Goal: Task Accomplishment & Management: Use online tool/utility

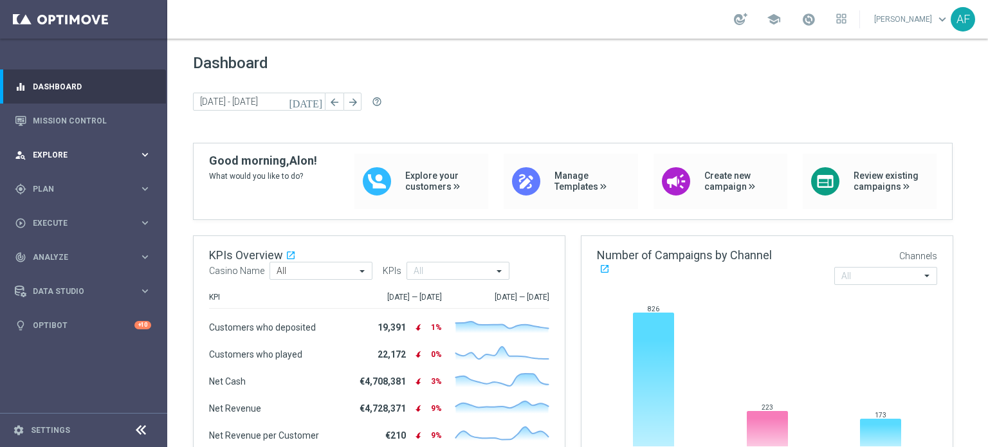
click at [125, 156] on span "Explore" at bounding box center [86, 155] width 106 height 8
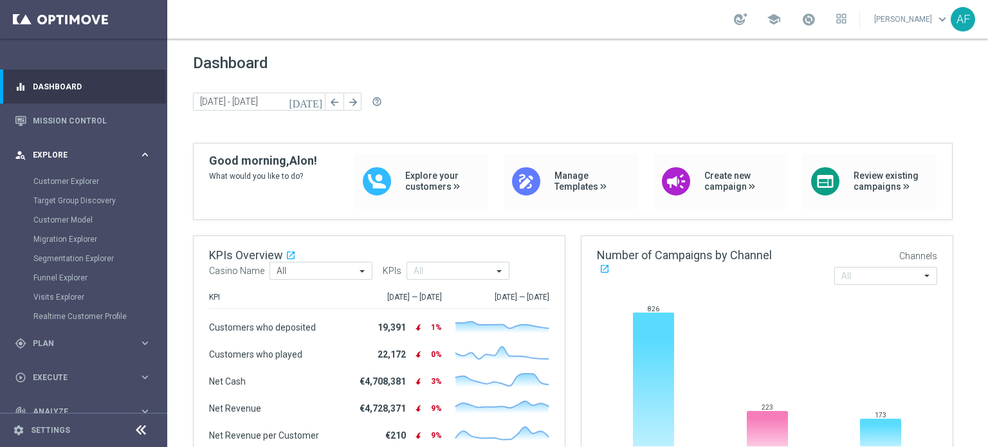
click at [124, 159] on div "person_search Explore" at bounding box center [77, 155] width 124 height 12
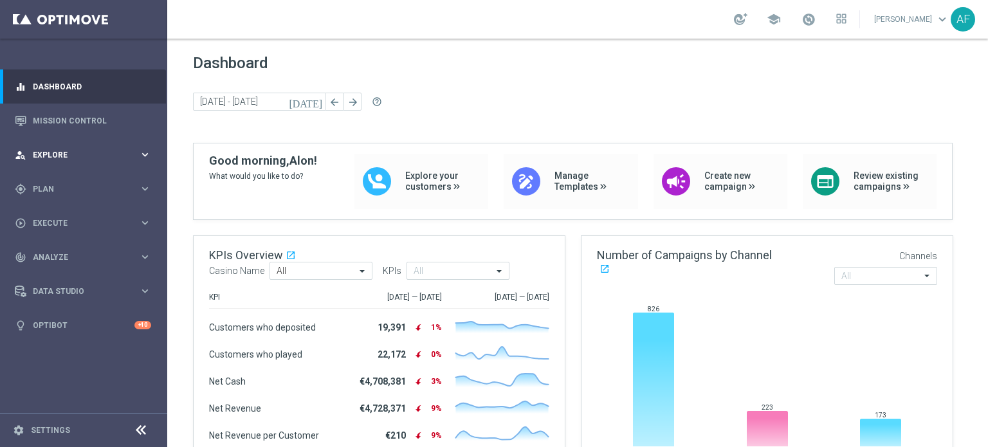
click at [124, 159] on div "person_search Explore" at bounding box center [77, 155] width 124 height 12
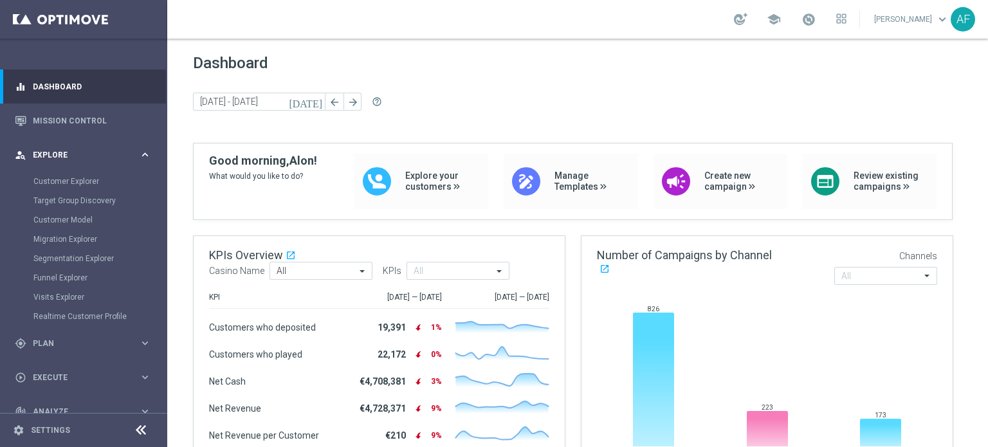
click at [95, 160] on div "person_search Explore" at bounding box center [77, 155] width 124 height 12
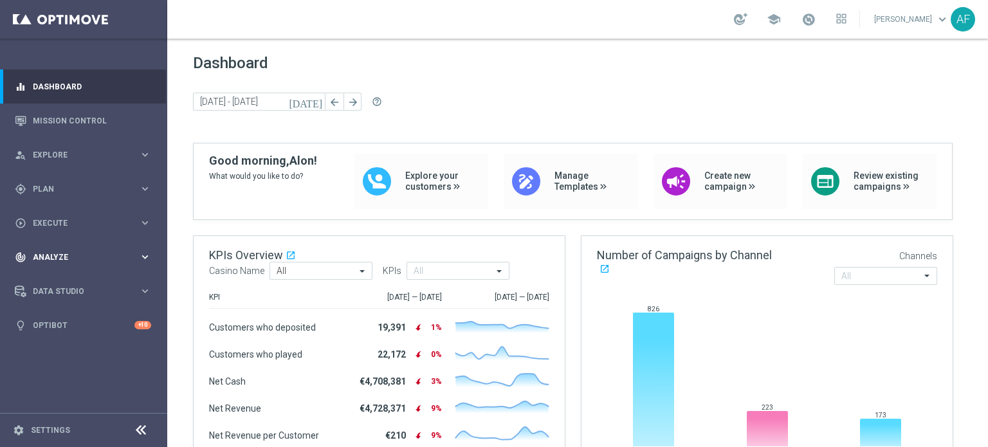
click at [90, 262] on div "track_changes Analyze" at bounding box center [77, 257] width 124 height 12
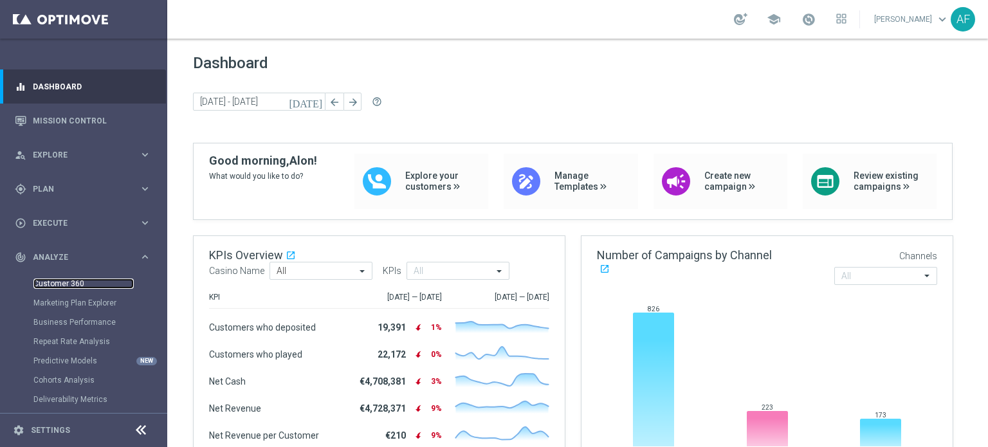
click at [77, 280] on link "Customer 360" at bounding box center [83, 284] width 100 height 10
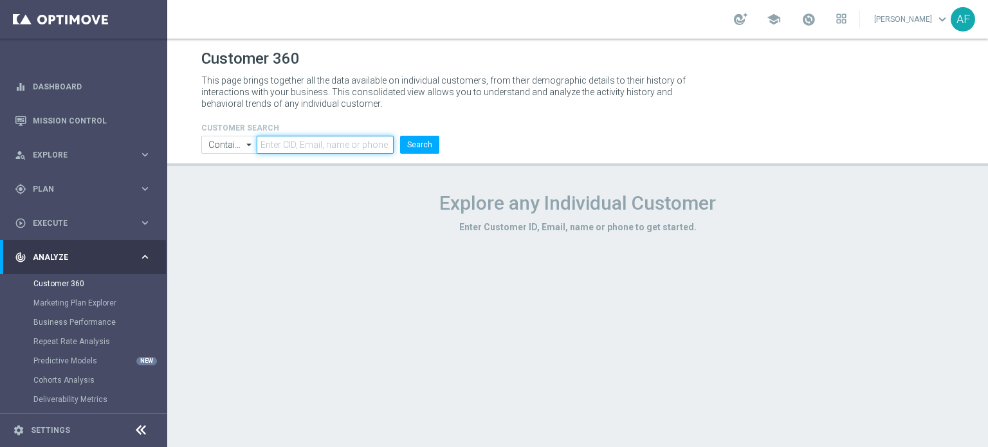
click at [288, 148] on input "text" at bounding box center [325, 145] width 137 height 18
paste input "61484021183"
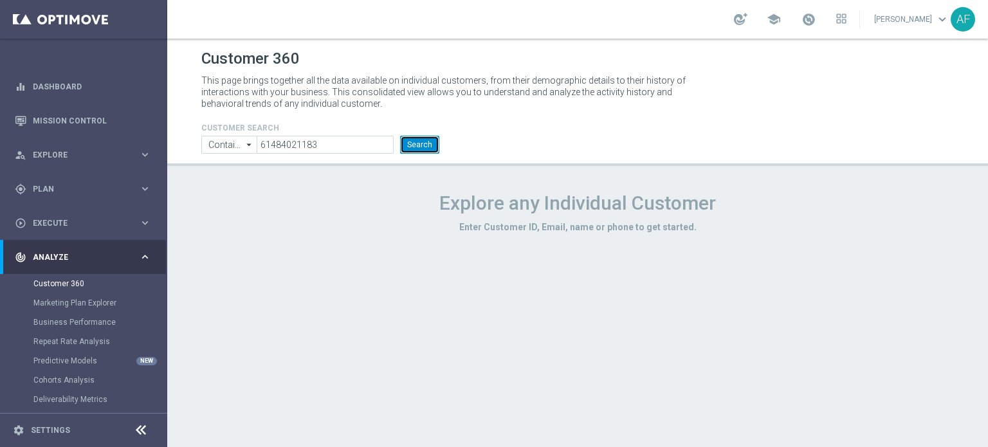
click at [430, 149] on button "Search" at bounding box center [419, 145] width 39 height 18
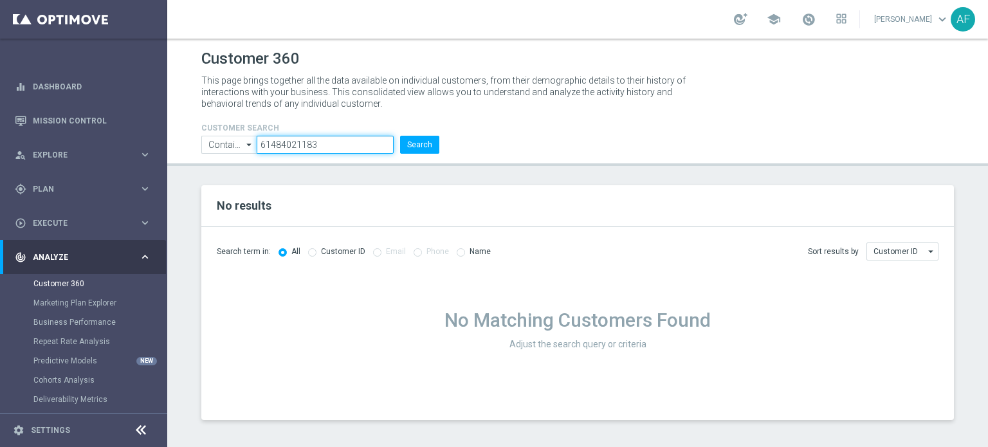
click at [271, 146] on input "61484021183" at bounding box center [325, 145] width 137 height 18
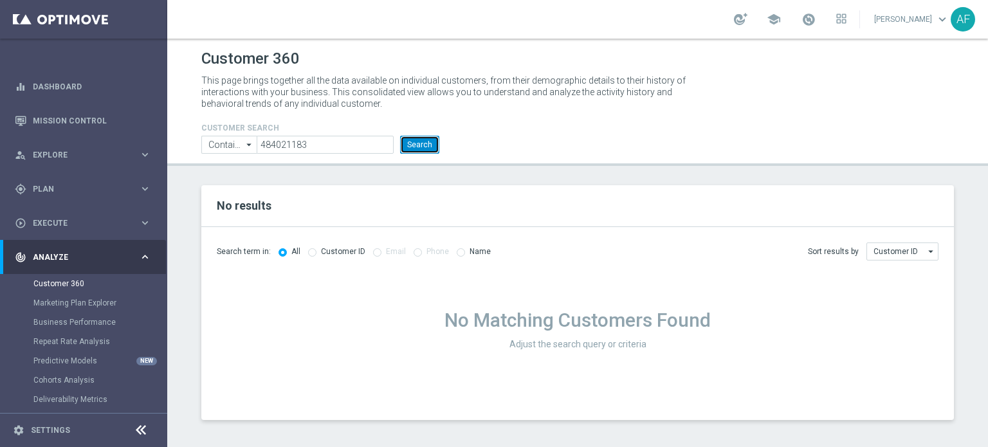
click at [412, 142] on button "Search" at bounding box center [419, 145] width 39 height 18
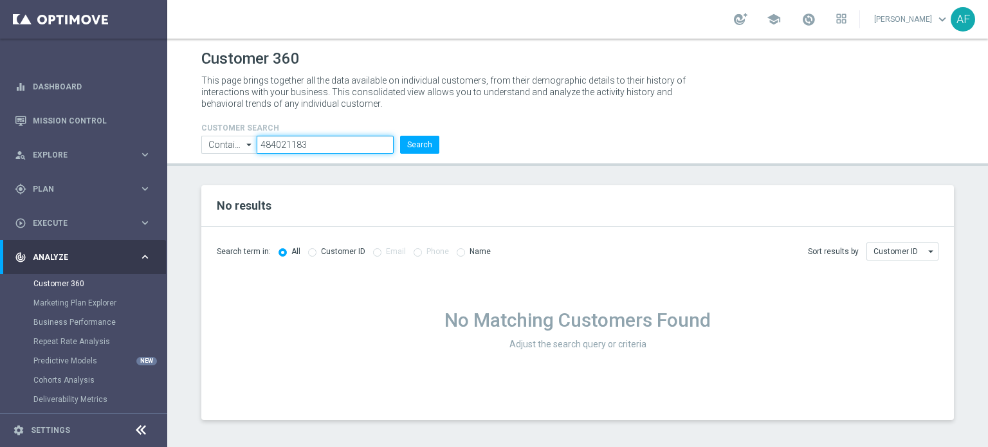
drag, startPoint x: 312, startPoint y: 142, endPoint x: 231, endPoint y: 142, distance: 81.0
click at [231, 142] on ul "Contains Contains arrow_drop_down Show Selected 0 of NaN Contains Equals" at bounding box center [320, 145] width 244 height 18
paste input "651861758212226"
type input "651861758212226"
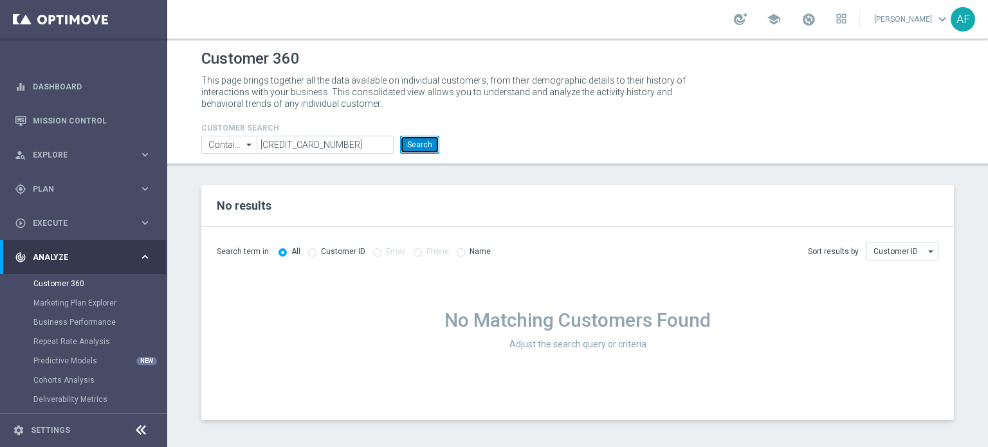
click at [417, 151] on button "Search" at bounding box center [419, 145] width 39 height 18
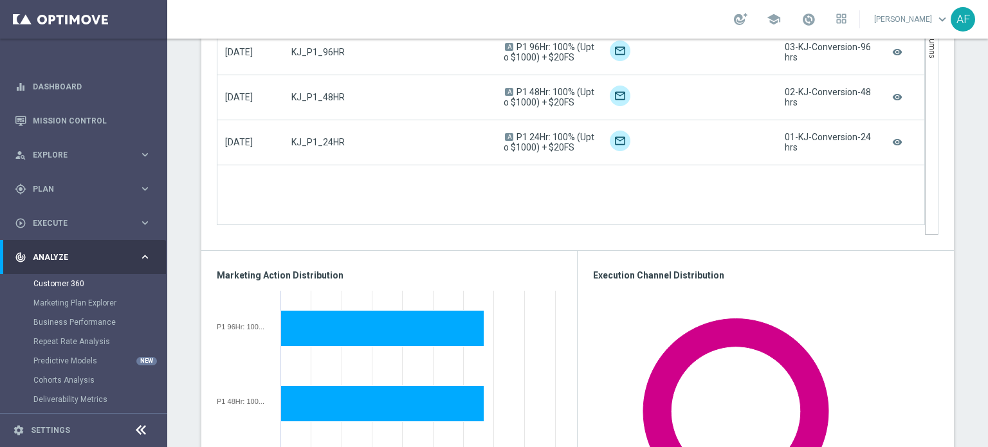
scroll to position [813, 0]
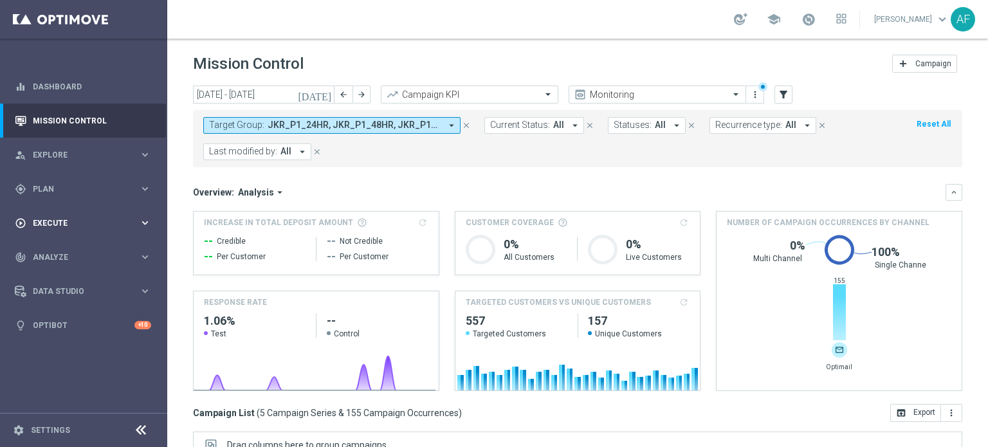
scroll to position [0, 160]
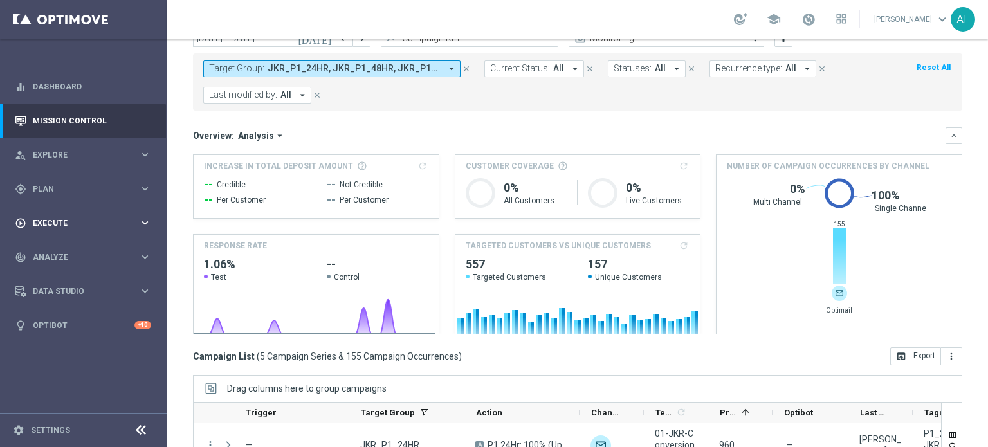
click at [116, 219] on span "Execute" at bounding box center [86, 223] width 106 height 8
click at [90, 219] on span "Execute" at bounding box center [86, 223] width 106 height 8
click at [76, 169] on div "person_search Explore keyboard_arrow_right" at bounding box center [83, 155] width 166 height 34
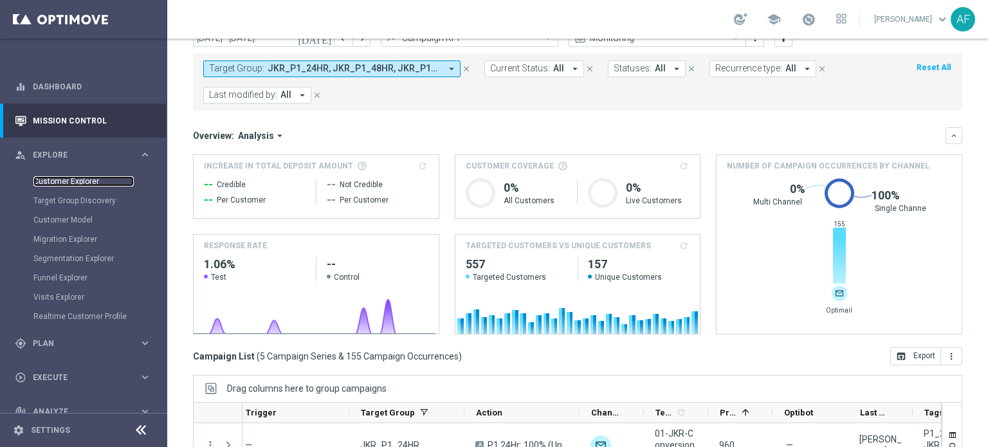
click at [77, 179] on link "Customer Explorer" at bounding box center [83, 181] width 100 height 10
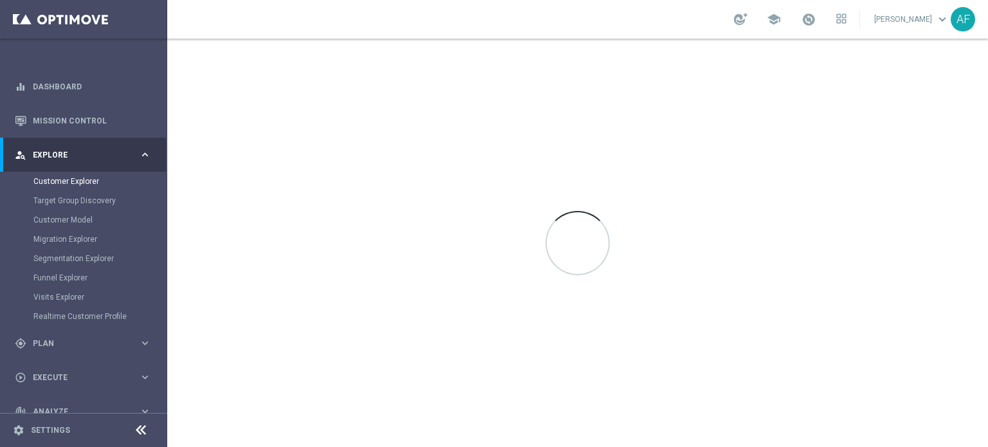
click at [81, 152] on span "Explore" at bounding box center [86, 155] width 106 height 8
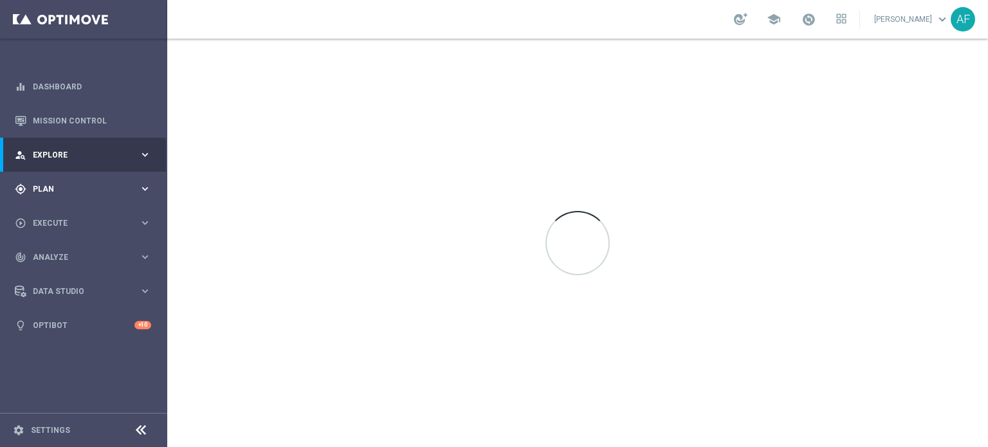
click at [84, 176] on div "gps_fixed Plan keyboard_arrow_right" at bounding box center [83, 189] width 166 height 34
click at [57, 272] on link "Streams" at bounding box center [83, 273] width 100 height 10
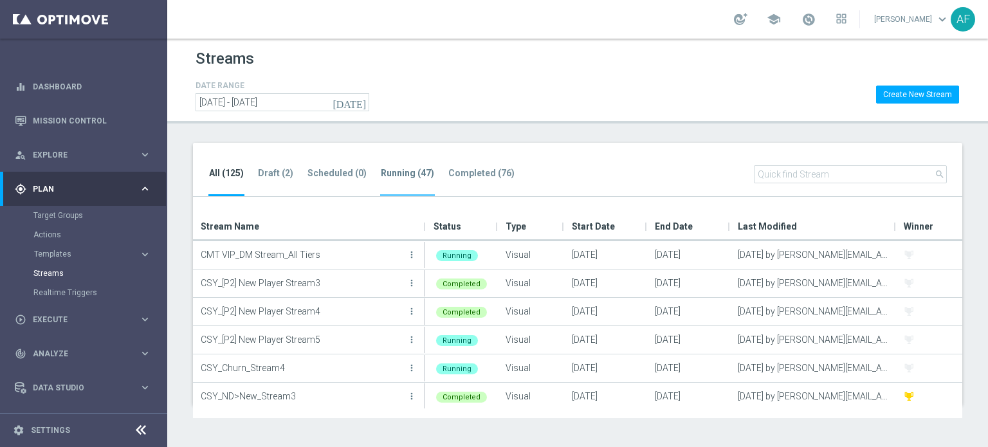
click at [391, 172] on tab-header "Running (47)" at bounding box center [407, 173] width 53 height 11
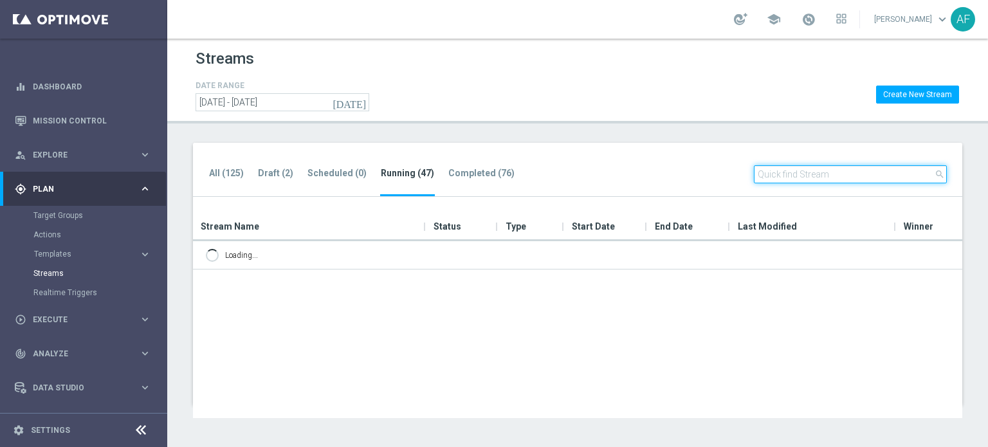
click at [846, 172] on input "text" at bounding box center [850, 174] width 193 height 18
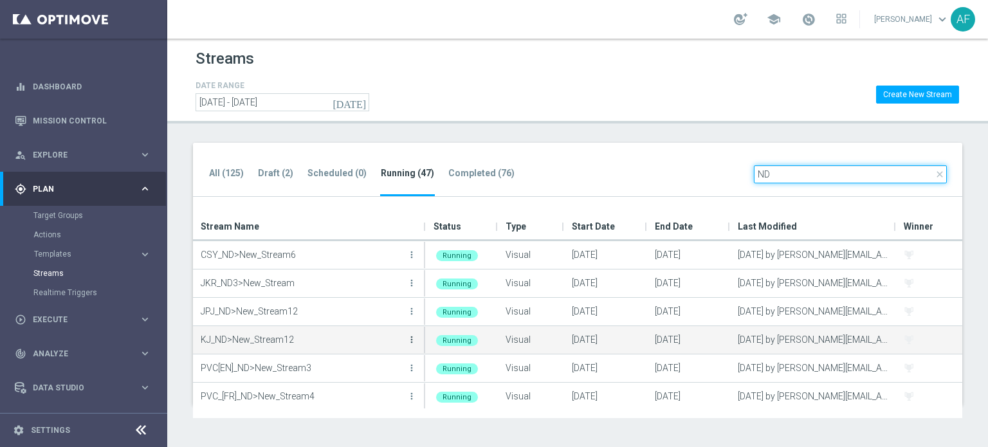
type input "ND"
click at [410, 341] on icon "more_vert" at bounding box center [412, 339] width 10 height 10
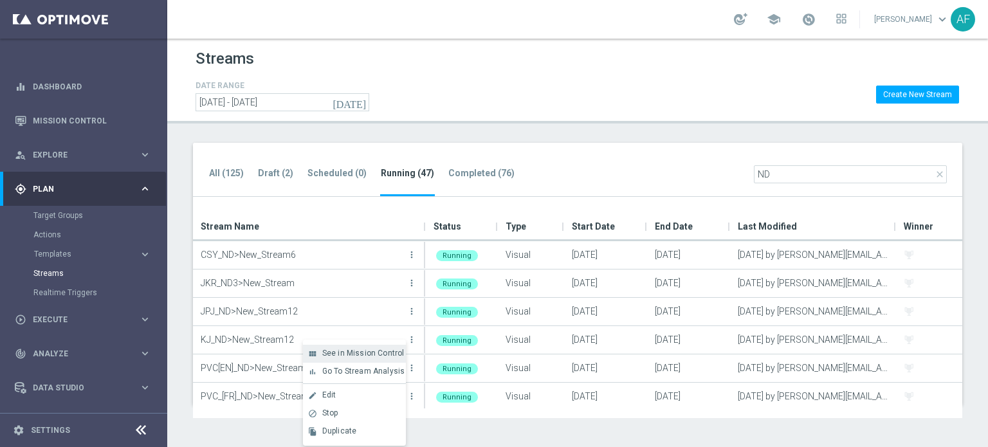
click at [370, 349] on span "See in Mission Control" at bounding box center [363, 353] width 82 height 9
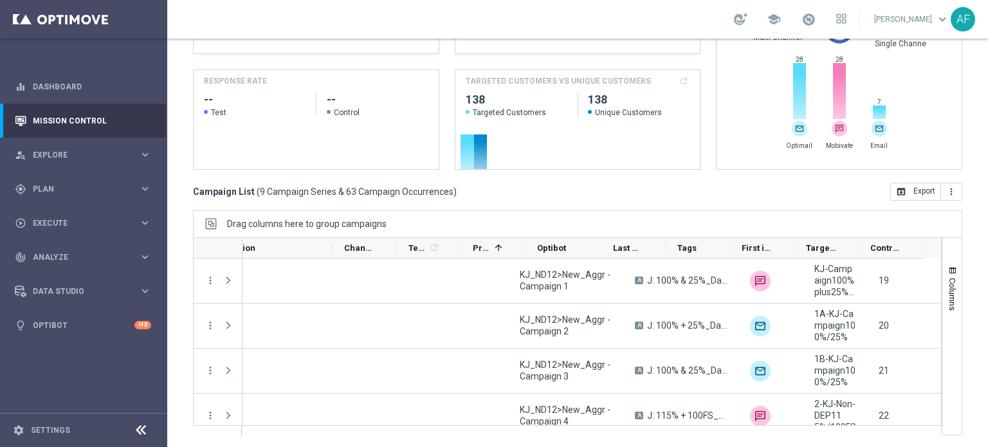
scroll to position [0, 407]
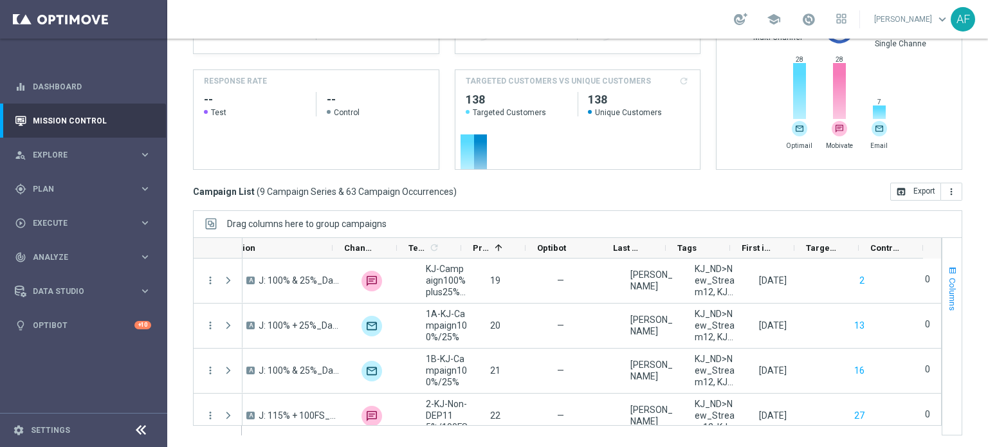
click at [947, 291] on span "Columns" at bounding box center [952, 294] width 10 height 33
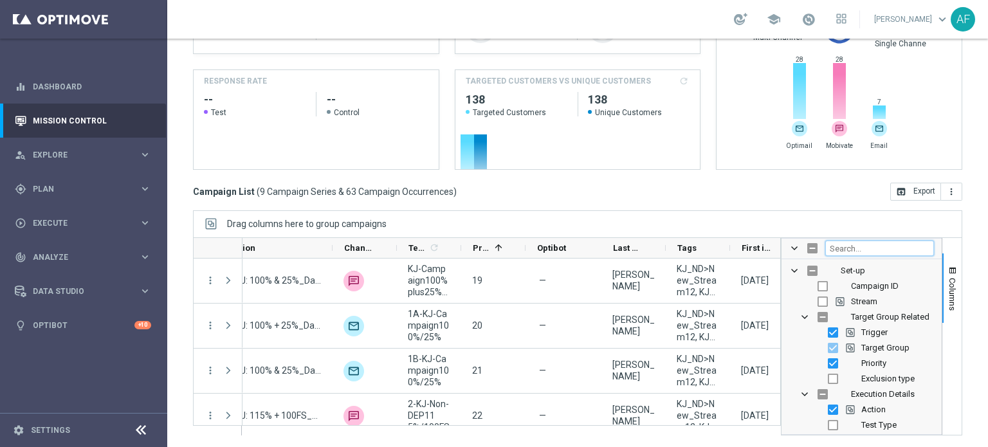
click at [881, 248] on input "Filter Columns Input" at bounding box center [879, 248] width 109 height 15
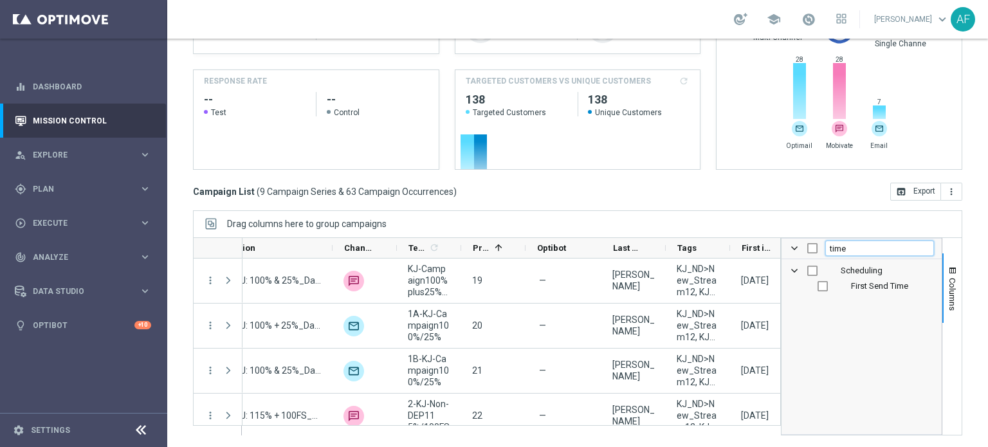
type input "time"
click at [888, 286] on span "First Send Time" at bounding box center [879, 286] width 57 height 10
checkbox input "true"
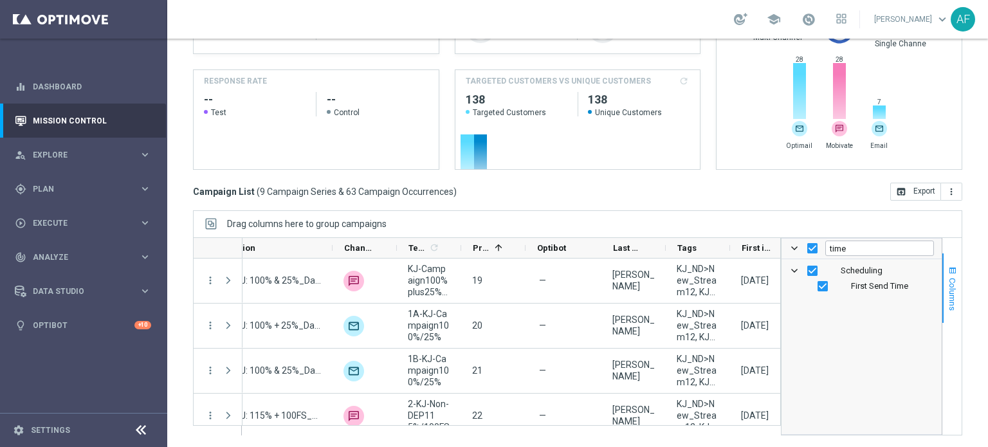
click at [947, 284] on span "Columns" at bounding box center [952, 294] width 10 height 33
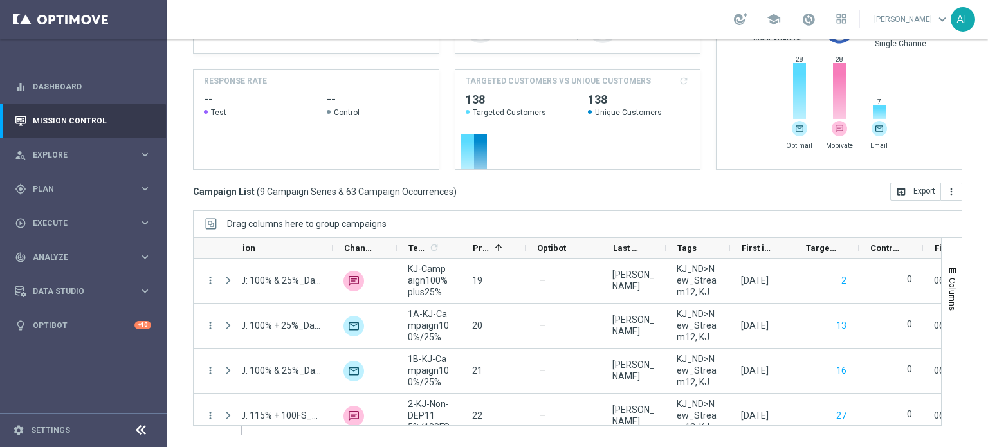
scroll to position [0, 535]
